Goal: Information Seeking & Learning: Learn about a topic

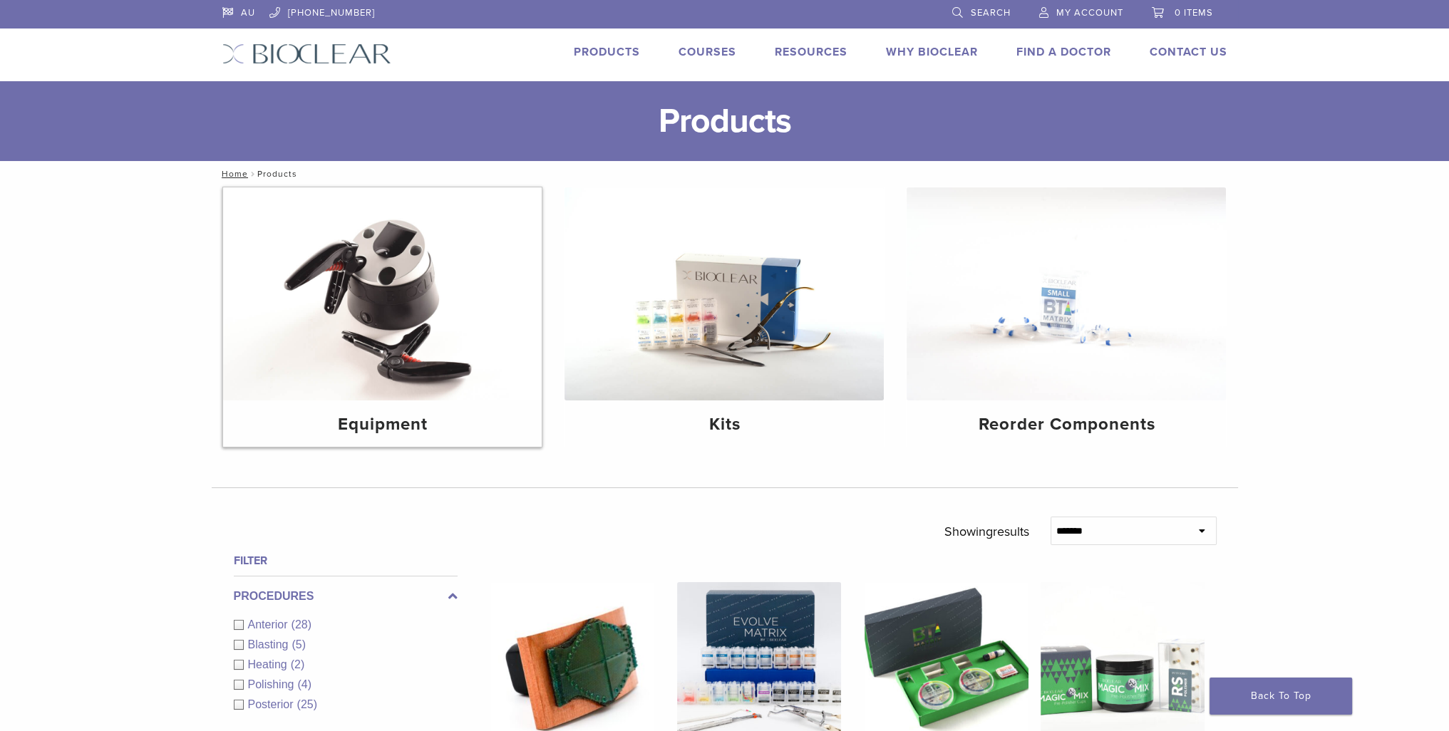
click at [409, 309] on img at bounding box center [382, 293] width 319 height 213
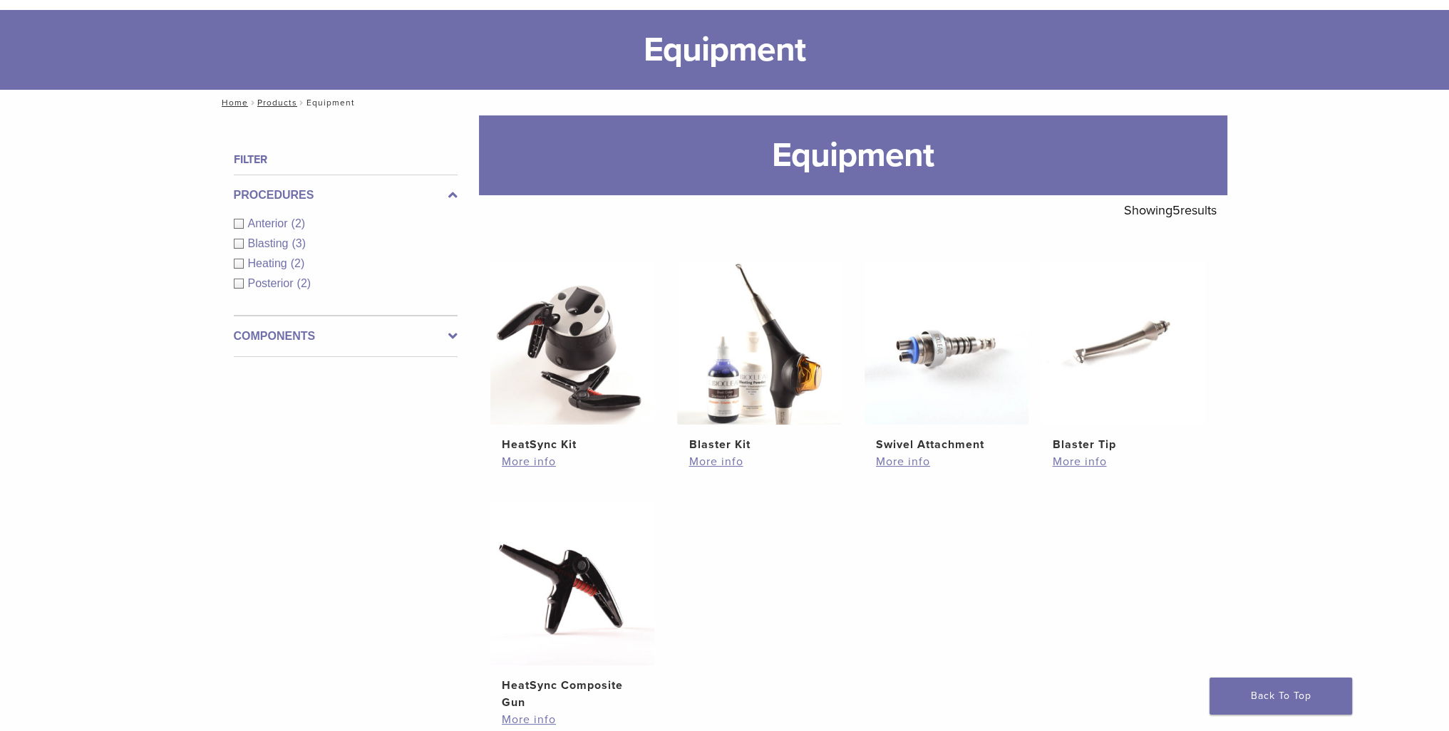
scroll to position [143, 0]
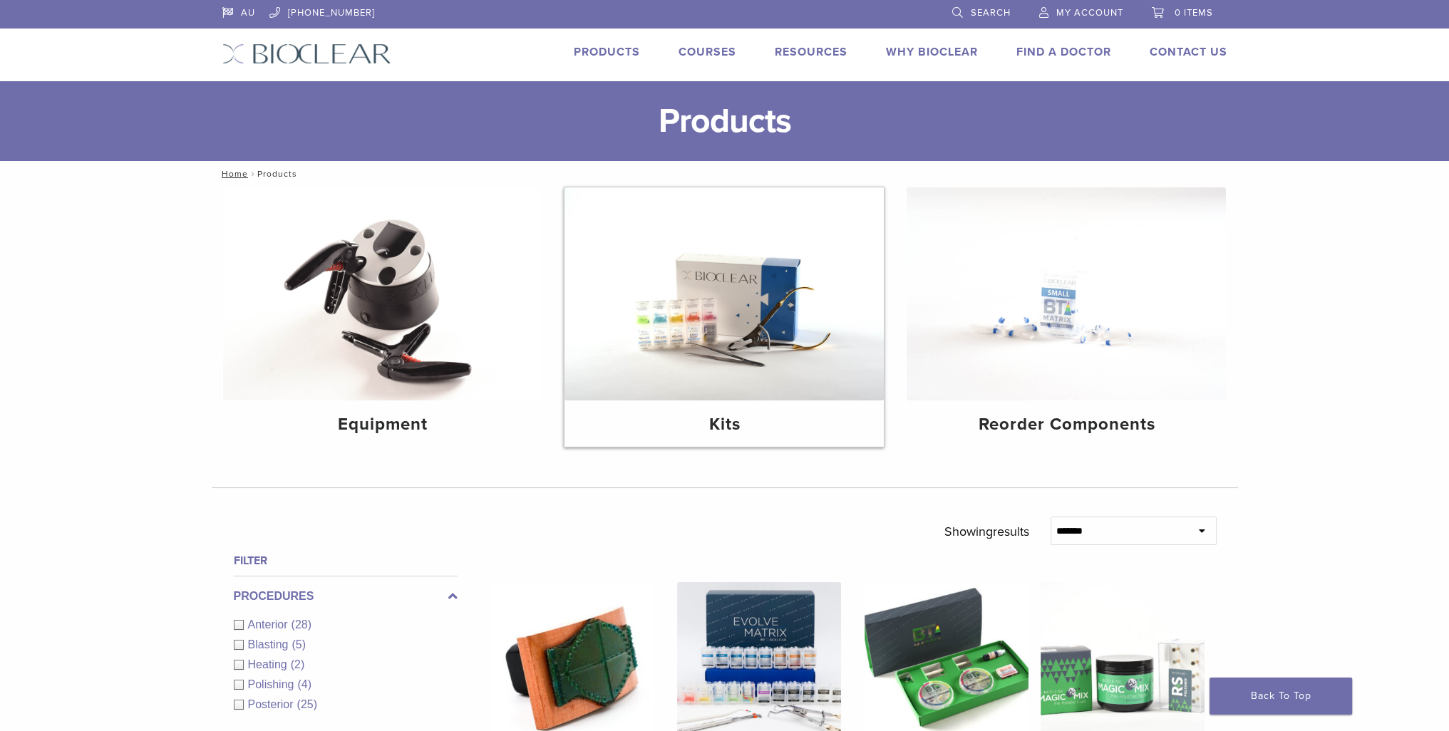
click at [688, 338] on img at bounding box center [723, 293] width 319 height 213
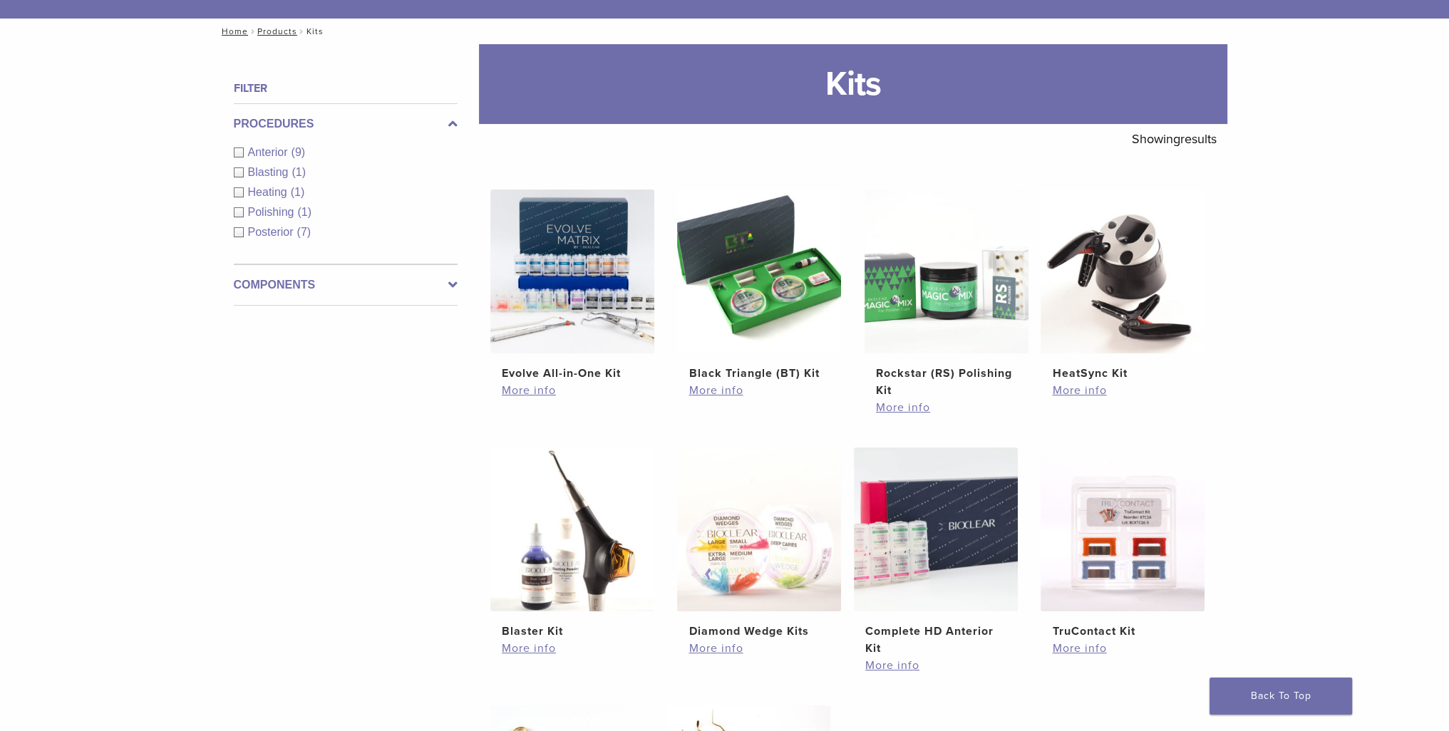
scroll to position [285, 0]
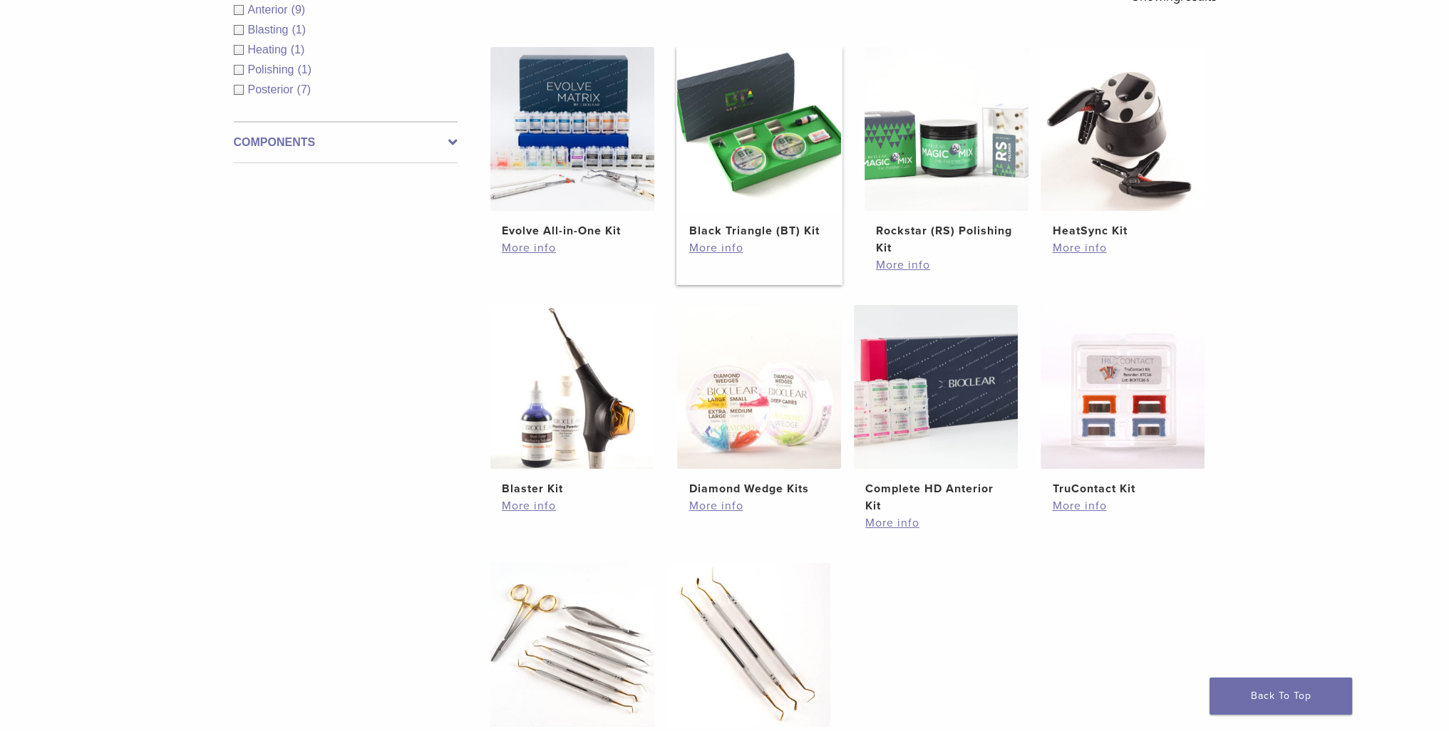
click at [781, 153] on img at bounding box center [759, 129] width 164 height 164
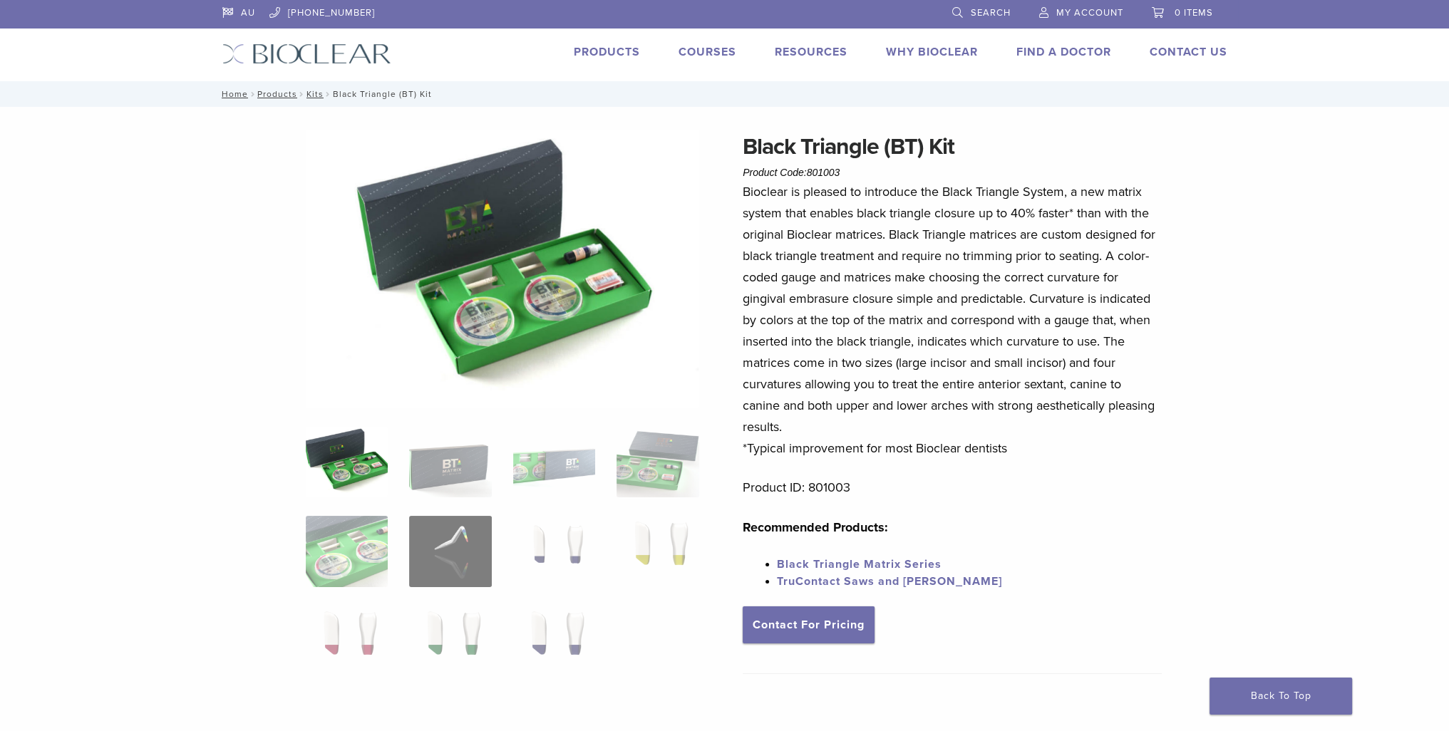
scroll to position [71, 0]
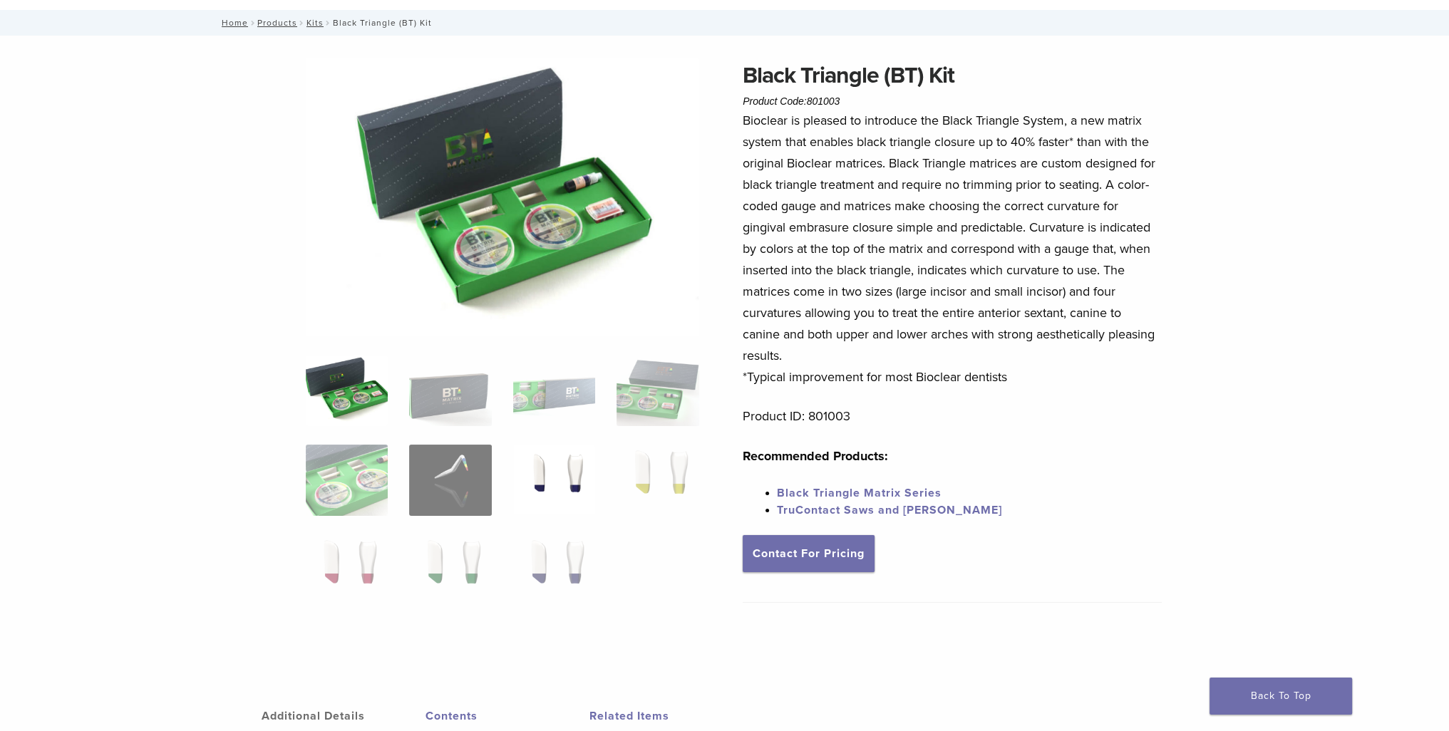
click at [565, 480] on img at bounding box center [554, 480] width 82 height 71
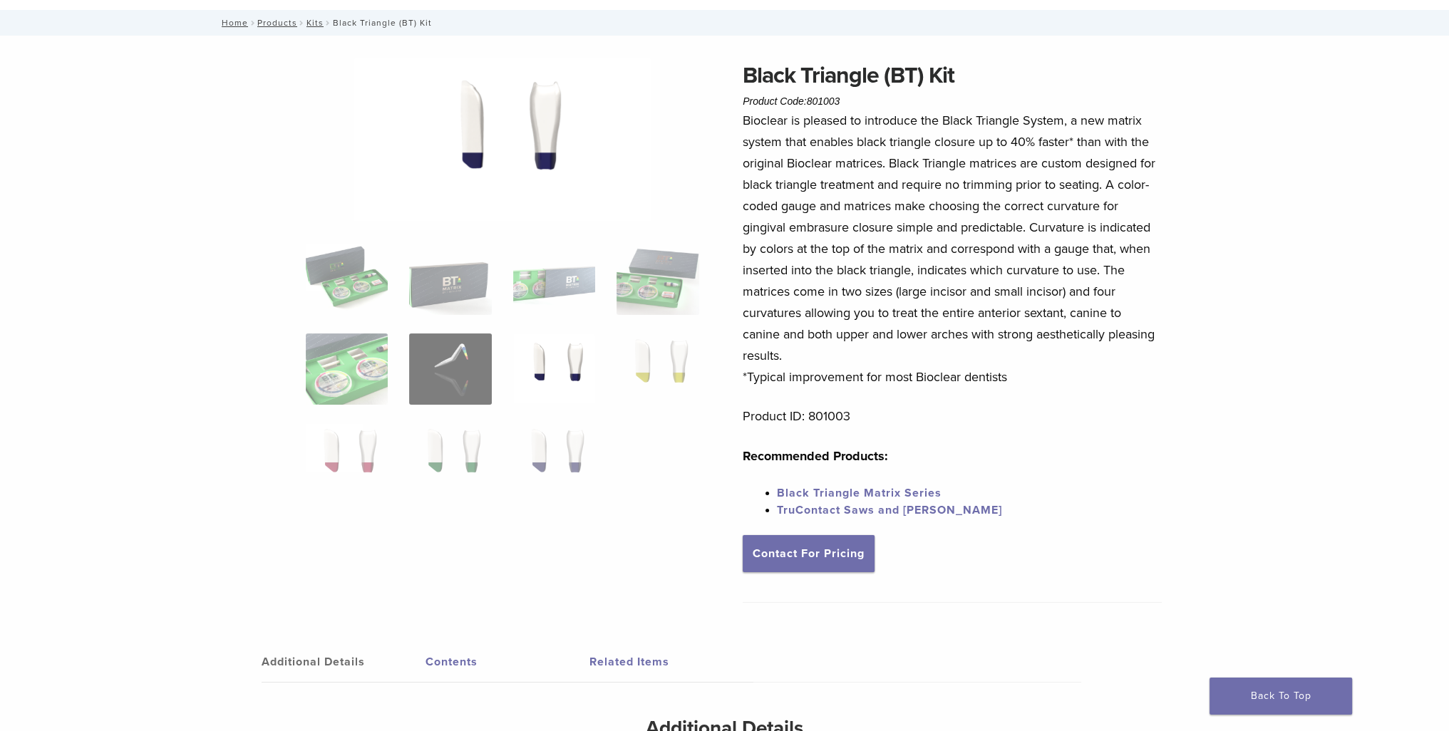
scroll to position [0, 0]
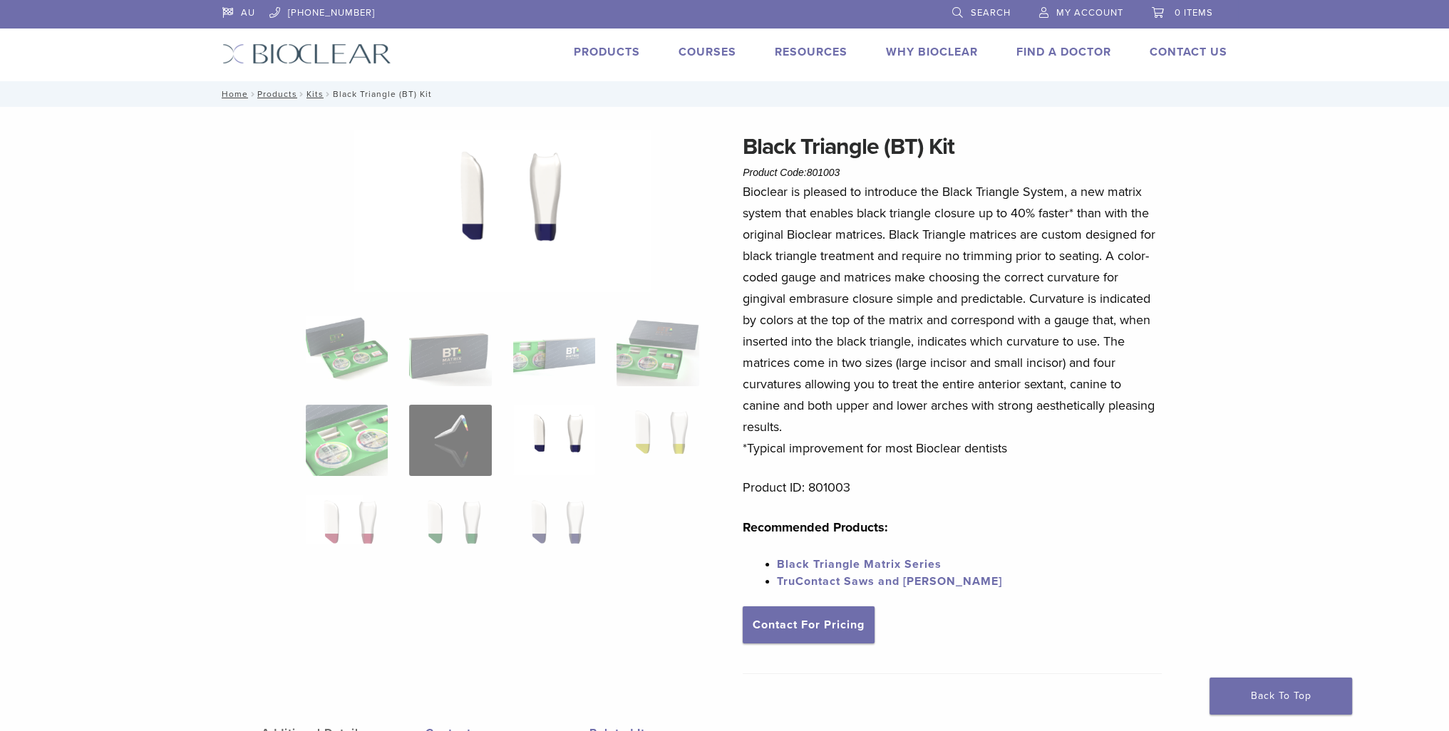
click at [659, 445] on img at bounding box center [657, 440] width 82 height 71
click at [578, 508] on img at bounding box center [554, 530] width 82 height 71
click at [477, 519] on img at bounding box center [450, 530] width 82 height 71
click at [378, 511] on img at bounding box center [347, 530] width 82 height 71
click at [365, 420] on img at bounding box center [347, 440] width 82 height 71
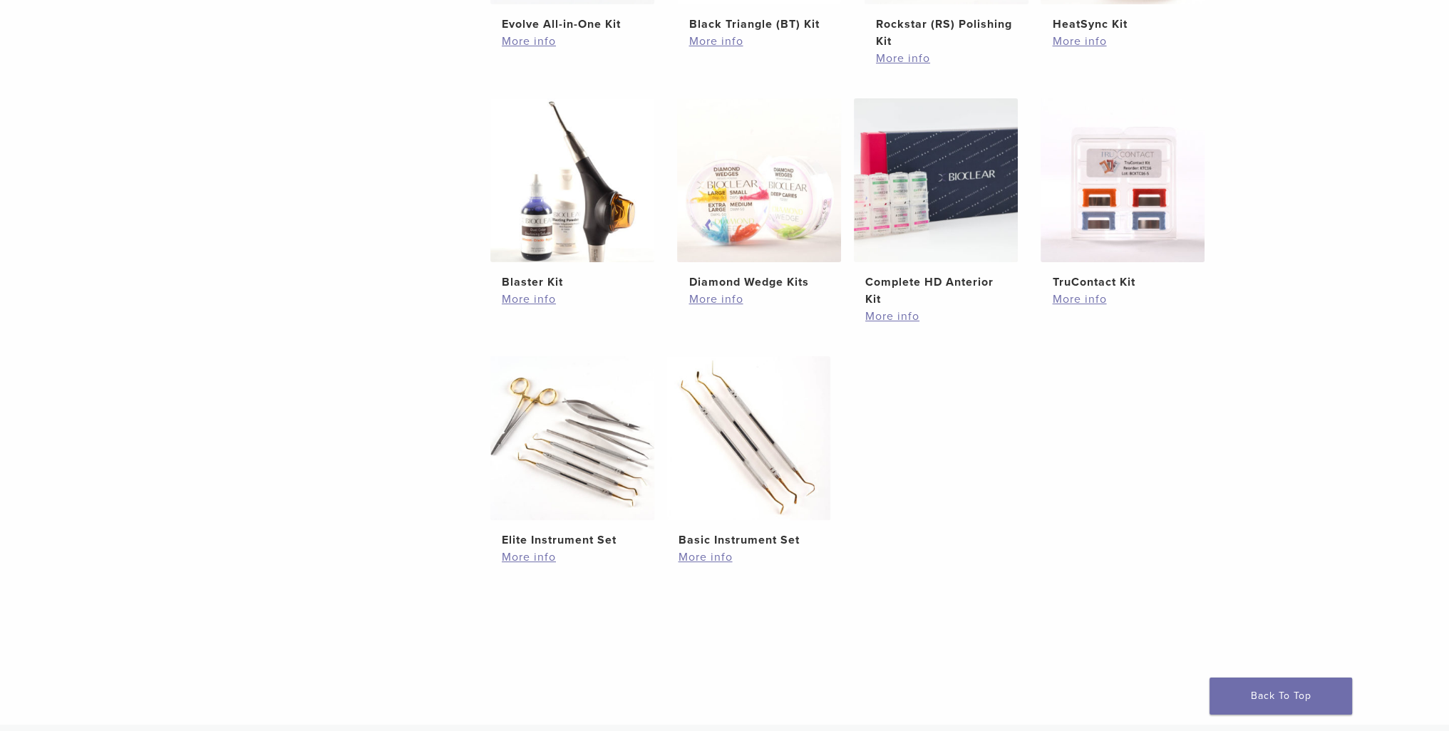
scroll to position [135, 0]
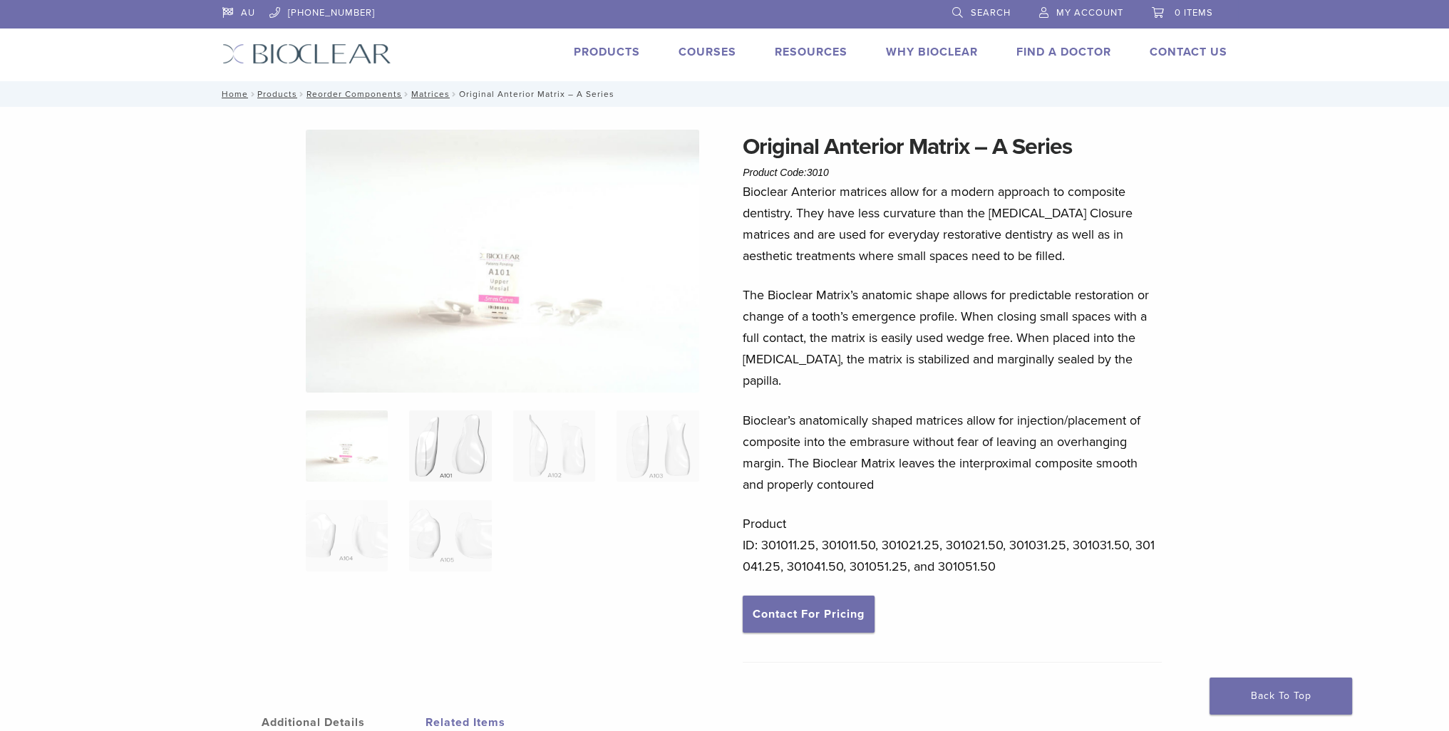
click at [462, 450] on img at bounding box center [450, 445] width 82 height 71
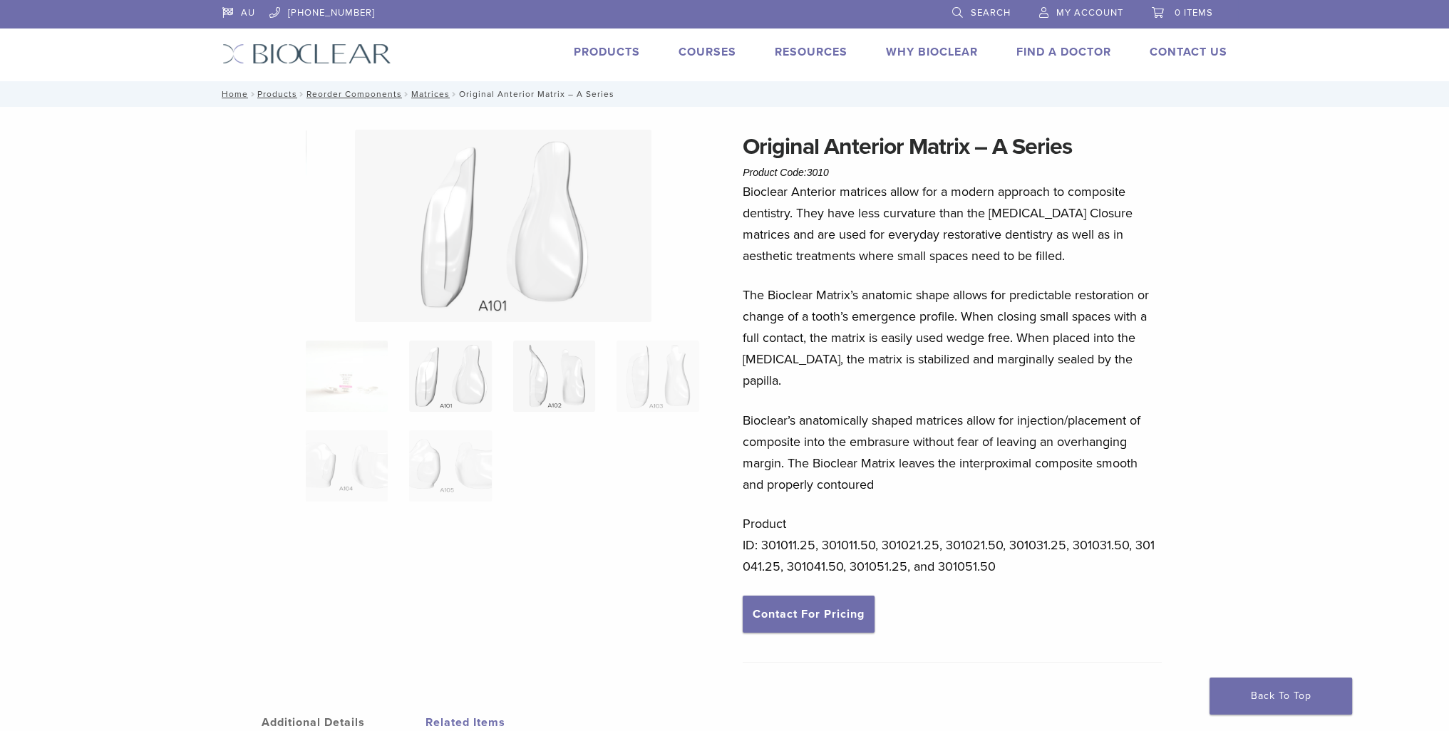
click at [555, 366] on img at bounding box center [554, 376] width 82 height 71
click at [678, 378] on img at bounding box center [657, 376] width 82 height 71
click at [470, 436] on img at bounding box center [450, 465] width 82 height 71
click at [373, 450] on img at bounding box center [347, 465] width 82 height 71
click at [549, 374] on img at bounding box center [554, 376] width 82 height 71
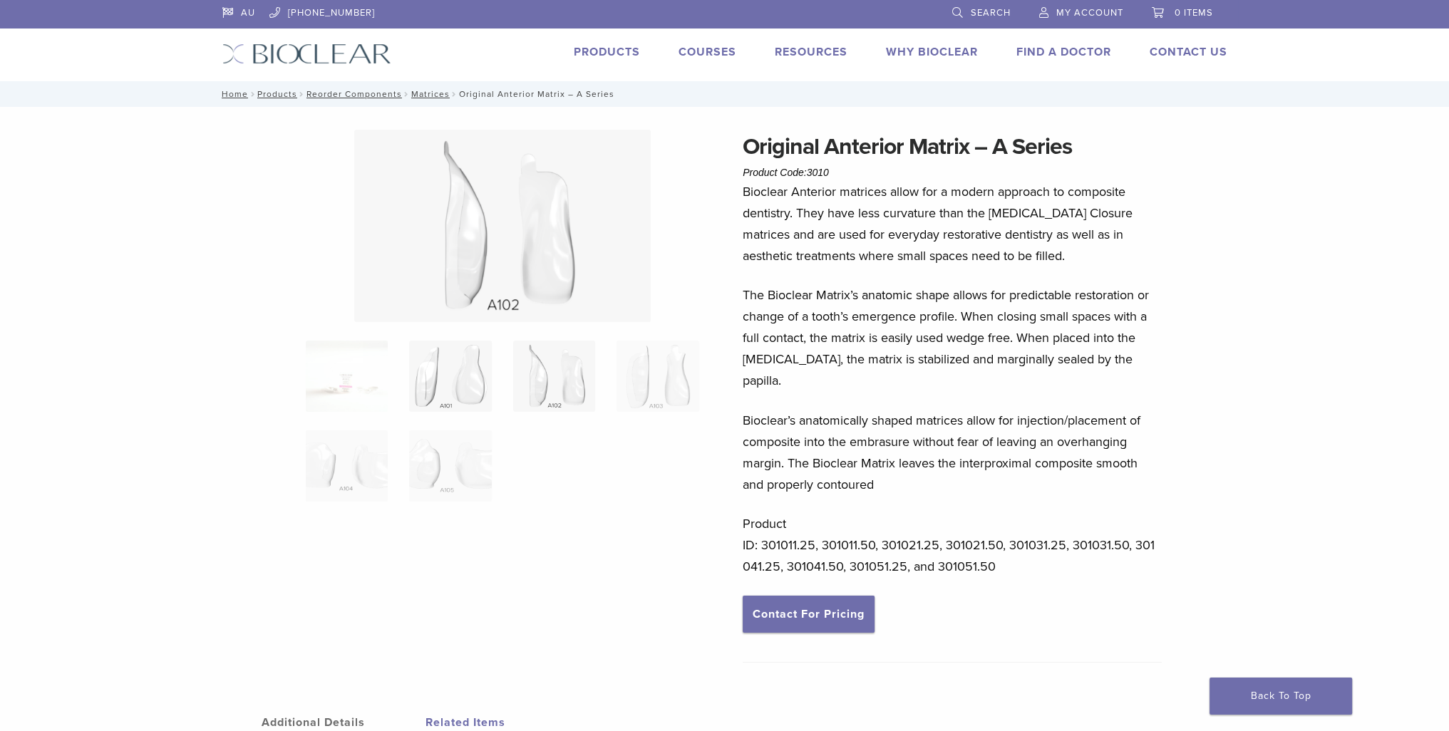
click at [437, 376] on img at bounding box center [450, 376] width 82 height 71
